Goal: Information Seeking & Learning: Learn about a topic

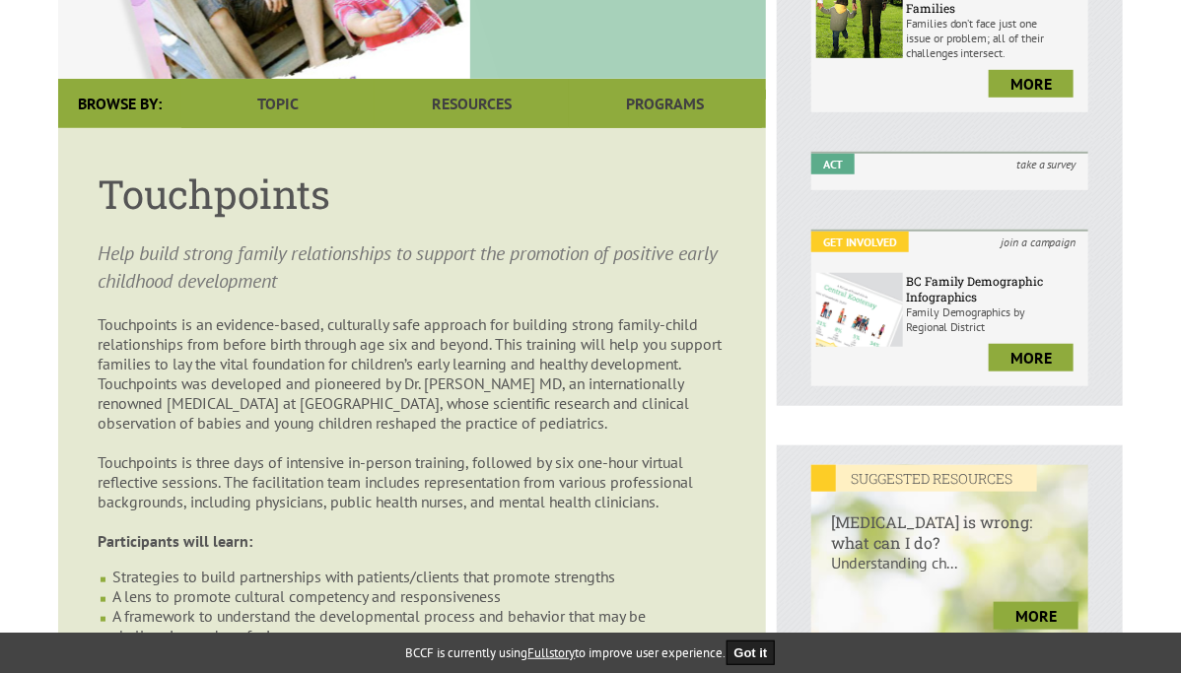
scroll to position [408, 0]
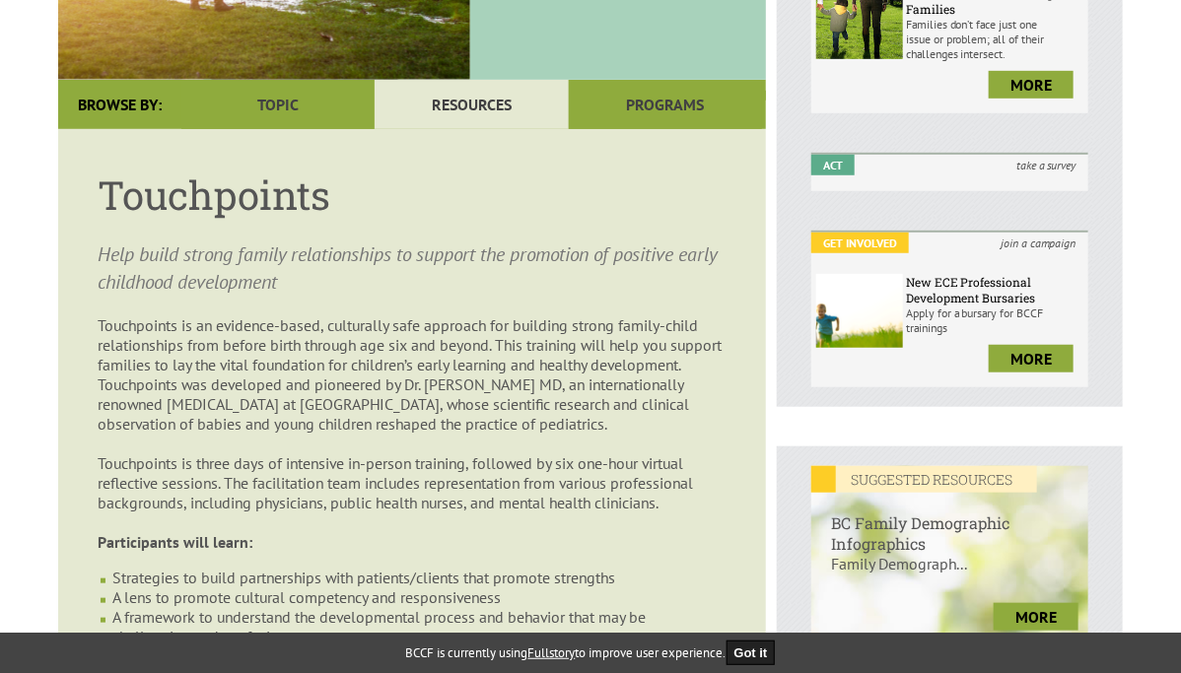
click at [496, 103] on link "Resources" at bounding box center [471, 104] width 193 height 49
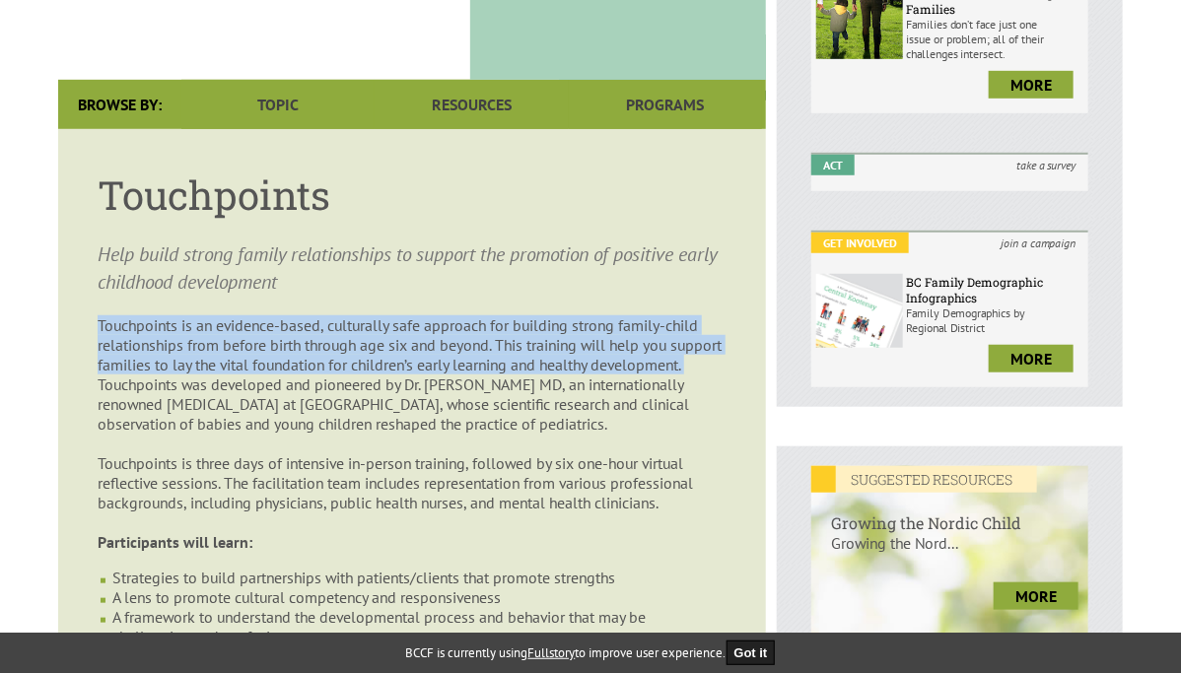
drag, startPoint x: 100, startPoint y: 321, endPoint x: 190, endPoint y: 378, distance: 107.2
click at [190, 378] on p "Touchpoints is an evidence-based, culturally safe approach for building strong …" at bounding box center [412, 433] width 629 height 237
